Goal: Task Accomplishment & Management: Manage account settings

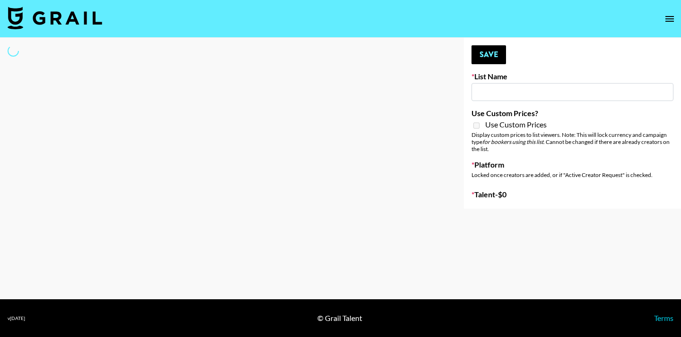
type input "Unreal Management List"
select select "Song"
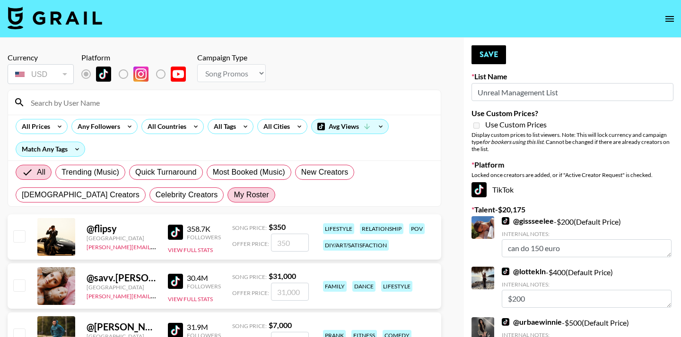
click at [234, 197] on span "My Roster" at bounding box center [251, 195] width 35 height 11
click at [234, 195] on input "My Roster" at bounding box center [234, 195] width 0 height 0
radio input "true"
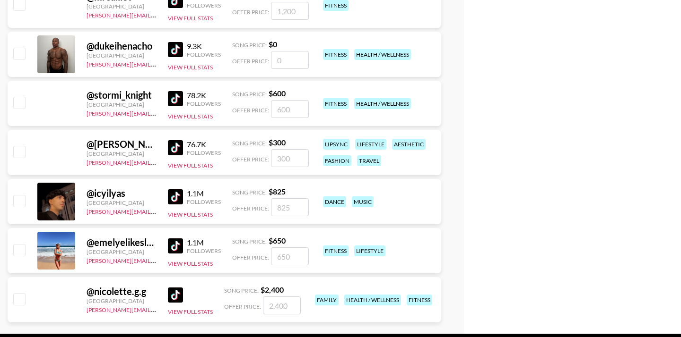
scroll to position [3018, 0]
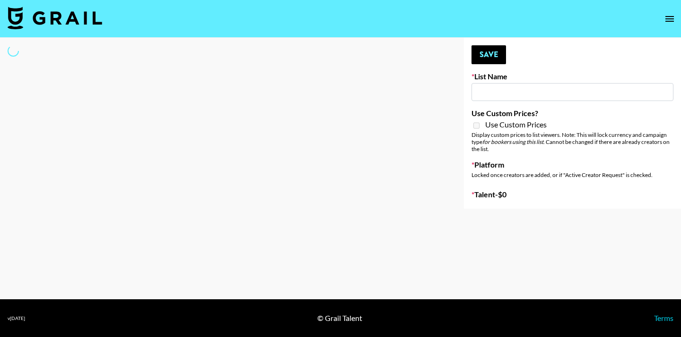
type input "R+H UK Dance List"
select select "Song"
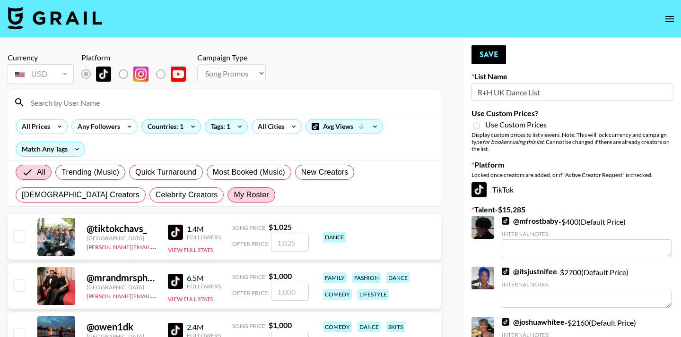
click at [234, 195] on span "My Roster" at bounding box center [251, 195] width 35 height 11
click at [234, 195] on input "My Roster" at bounding box center [234, 195] width 0 height 0
radio input "true"
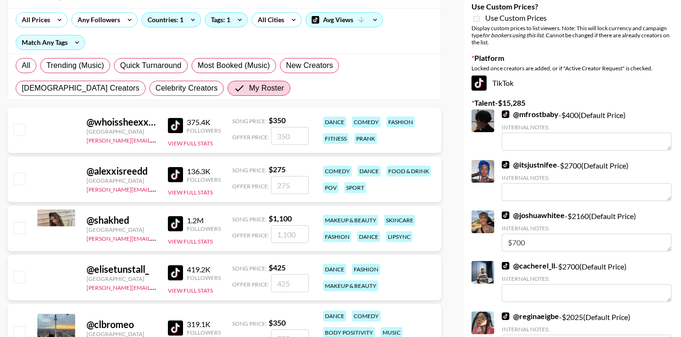
scroll to position [110, 0]
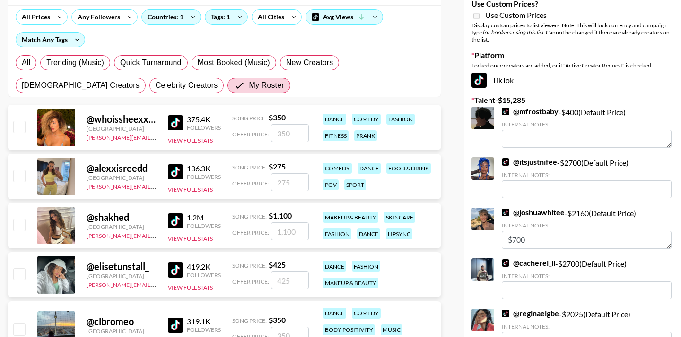
click at [20, 224] on input "checkbox" at bounding box center [18, 224] width 11 height 11
checkbox input "true"
type input "1100"
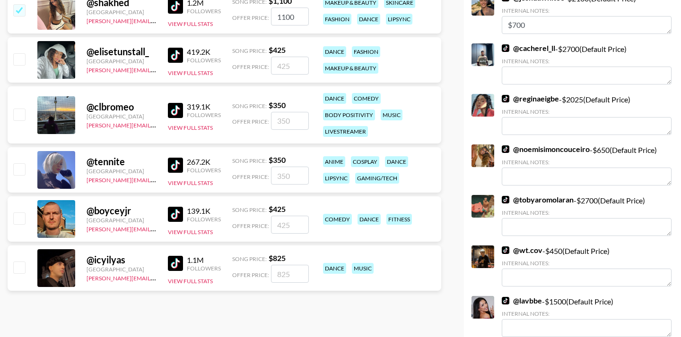
scroll to position [326, 0]
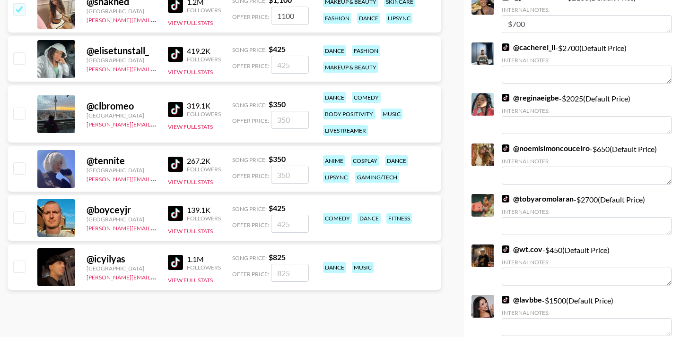
click at [22, 217] on input "checkbox" at bounding box center [18, 217] width 11 height 11
checkbox input "true"
type input "425"
click at [21, 265] on input "checkbox" at bounding box center [18, 266] width 11 height 11
checkbox input "true"
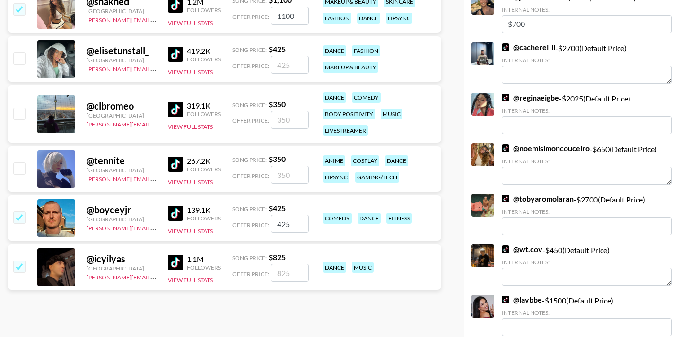
type input "825"
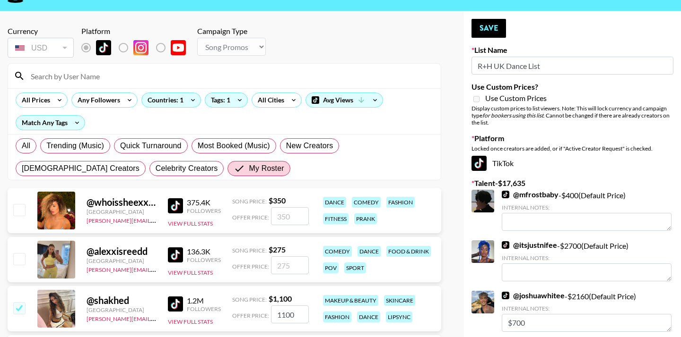
scroll to position [0, 0]
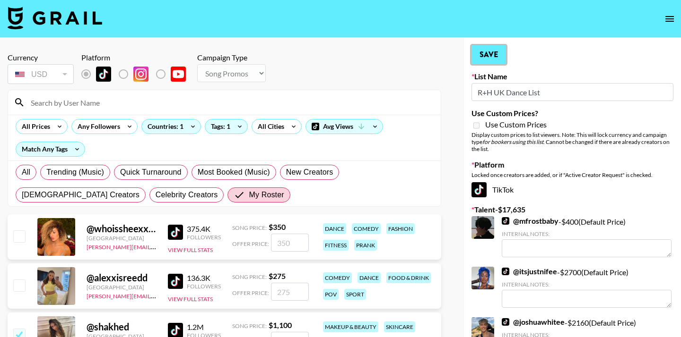
click at [478, 62] on button "Save" at bounding box center [488, 54] width 35 height 19
radio input "true"
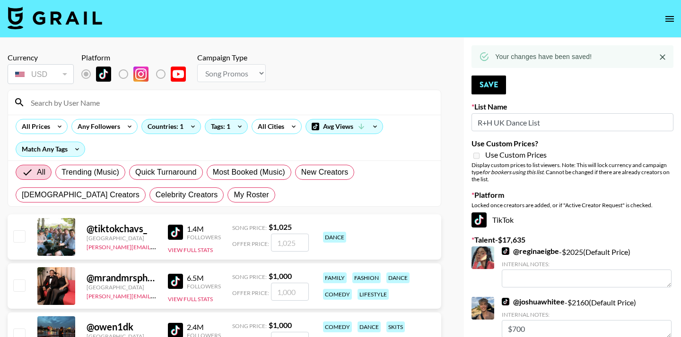
click at [663, 53] on icon "Close" at bounding box center [661, 56] width 9 height 9
